Goal: Information Seeking & Learning: Learn about a topic

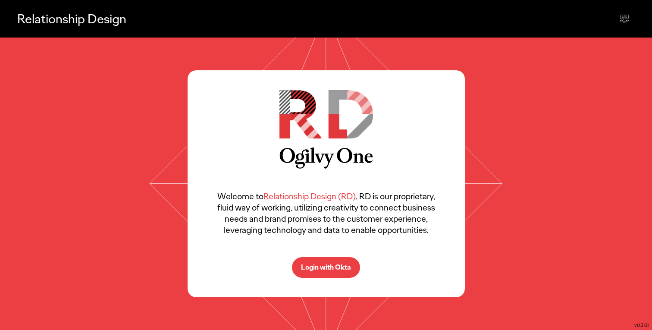
click at [333, 267] on p "Login with Okta" at bounding box center [326, 267] width 50 height 7
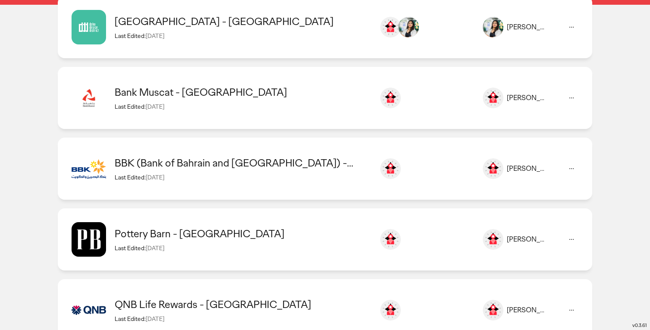
scroll to position [165, 0]
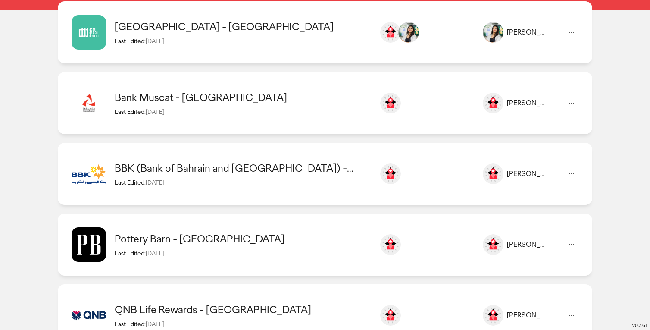
click at [224, 72] on div "Doha Design District - [GEOGRAPHIC_DATA] Last Edited: [DATE] [PERSON_NAME] [PER…" at bounding box center [325, 103] width 534 height 62
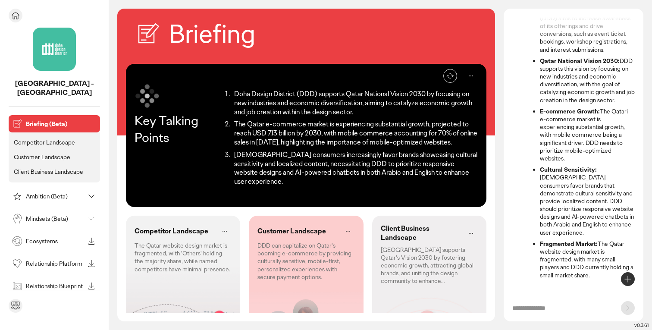
click at [50, 193] on p "Ambition (Beta)" at bounding box center [55, 196] width 59 height 6
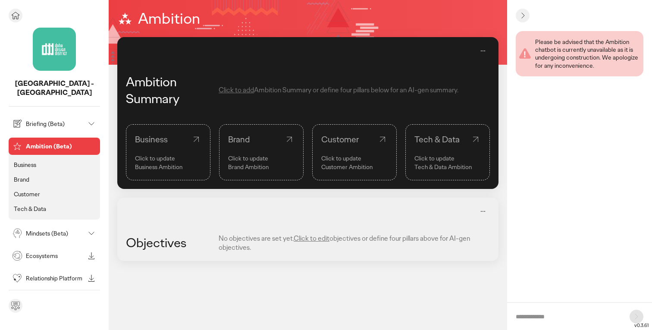
click at [45, 121] on p "Briefing (Beta)" at bounding box center [55, 124] width 59 height 6
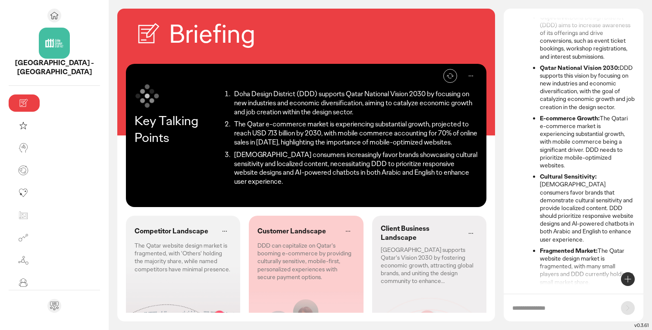
scroll to position [78, 0]
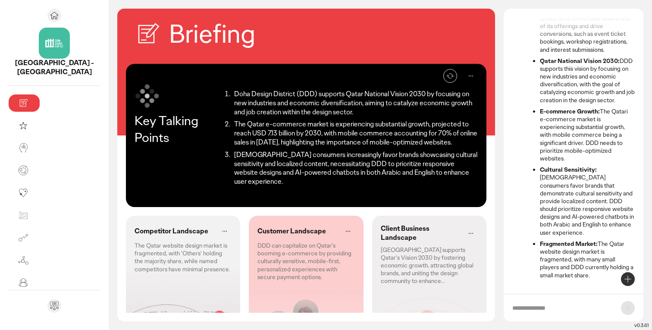
click at [144, 227] on p "Competitor Landscape" at bounding box center [171, 231] width 74 height 9
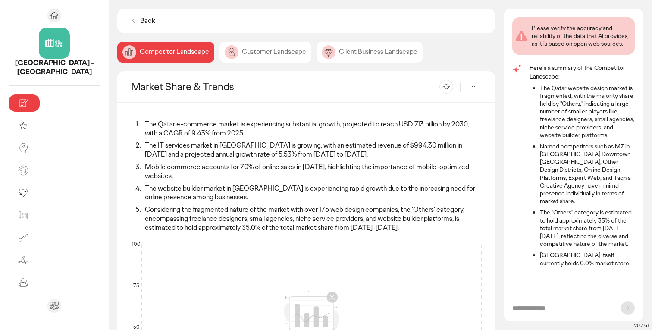
click at [316, 50] on div "Customer Landscape" at bounding box center [369, 52] width 106 height 21
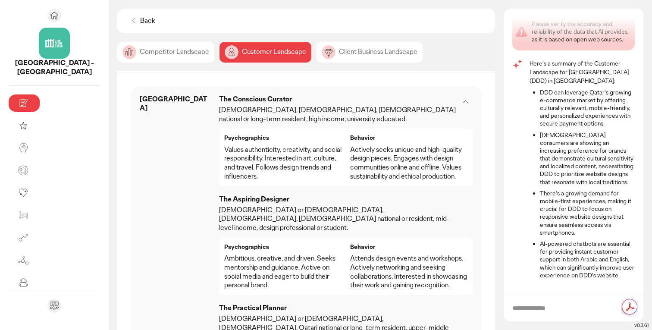
scroll to position [455, 0]
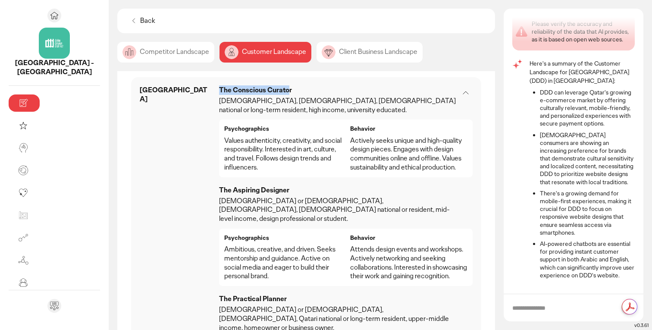
drag, startPoint x: 161, startPoint y: 89, endPoint x: 227, endPoint y: 94, distance: 66.6
click at [227, 94] on p "The Conscious Curator" at bounding box center [339, 90] width 240 height 9
drag, startPoint x: 158, startPoint y: 178, endPoint x: 232, endPoint y: 179, distance: 74.1
click at [232, 179] on div "[GEOGRAPHIC_DATA] The Conscious Curator [DEMOGRAPHIC_DATA], [DEMOGRAPHIC_DATA],…" at bounding box center [306, 240] width 333 height 309
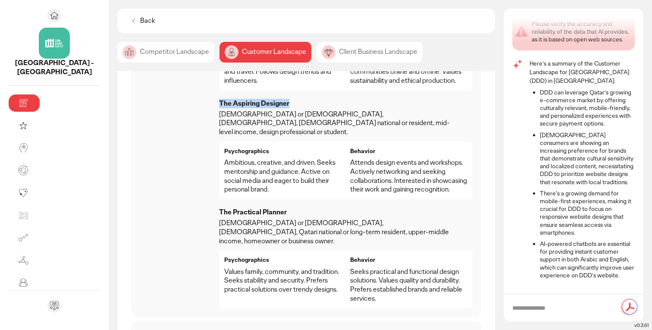
scroll to position [546, 0]
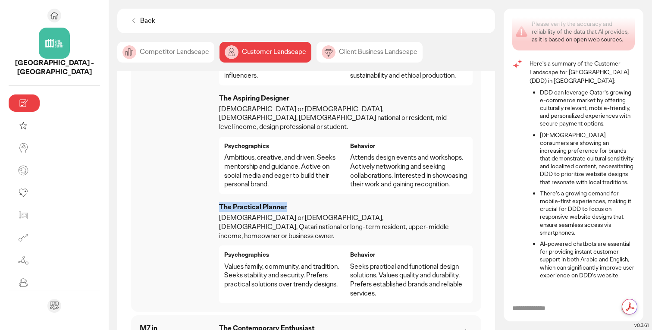
drag, startPoint x: 159, startPoint y: 181, endPoint x: 239, endPoint y: 180, distance: 80.1
click at [239, 203] on p "The Practical Planner" at bounding box center [339, 207] width 240 height 9
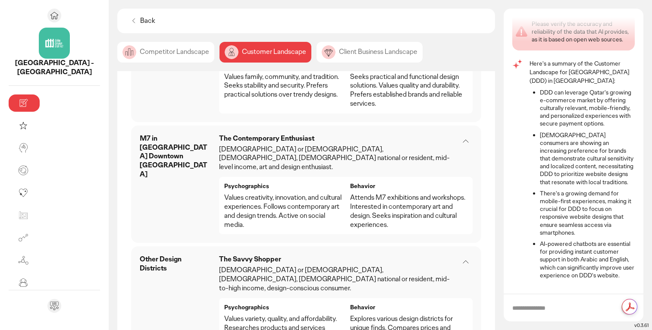
scroll to position [726, 0]
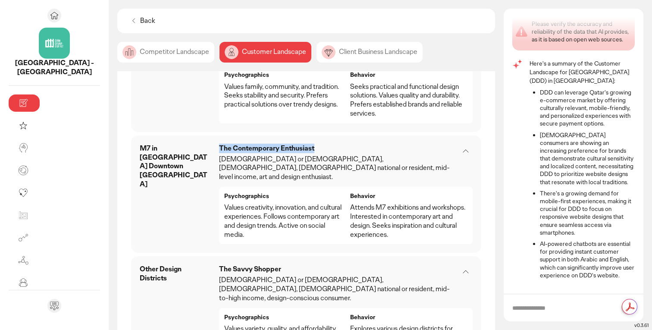
drag, startPoint x: 159, startPoint y: 103, endPoint x: 265, endPoint y: 102, distance: 106.4
click at [265, 144] on p "The Contemporary Enthusiast" at bounding box center [339, 148] width 240 height 9
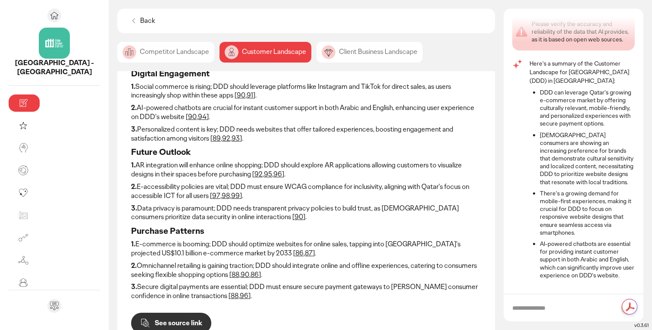
scroll to position [0, 0]
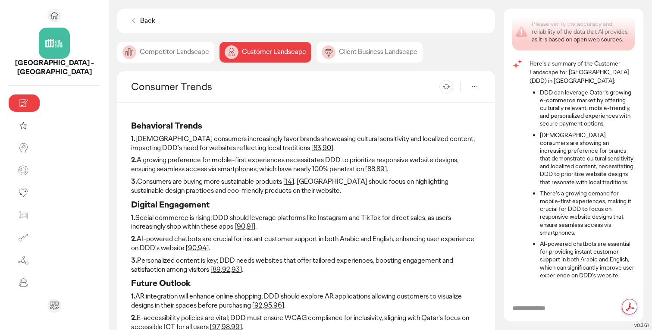
click at [316, 52] on div "Client Business Landscape" at bounding box center [369, 52] width 106 height 21
